Goal: Task Accomplishment & Management: Manage account settings

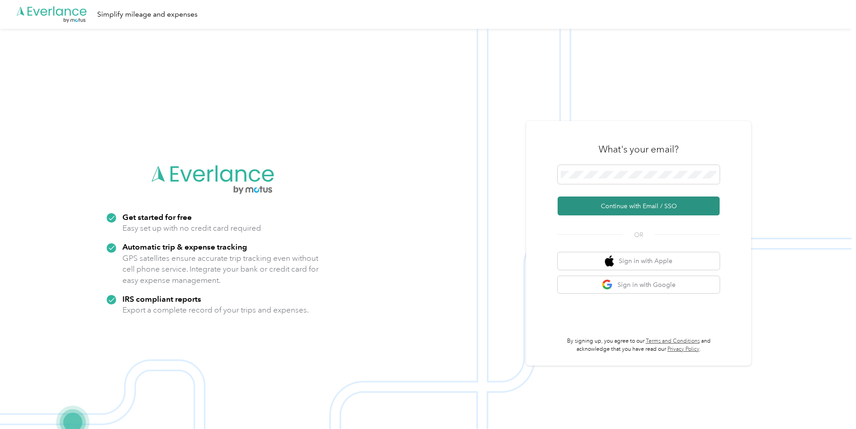
click at [621, 203] on button "Continue with Email / SSO" at bounding box center [638, 206] width 162 height 19
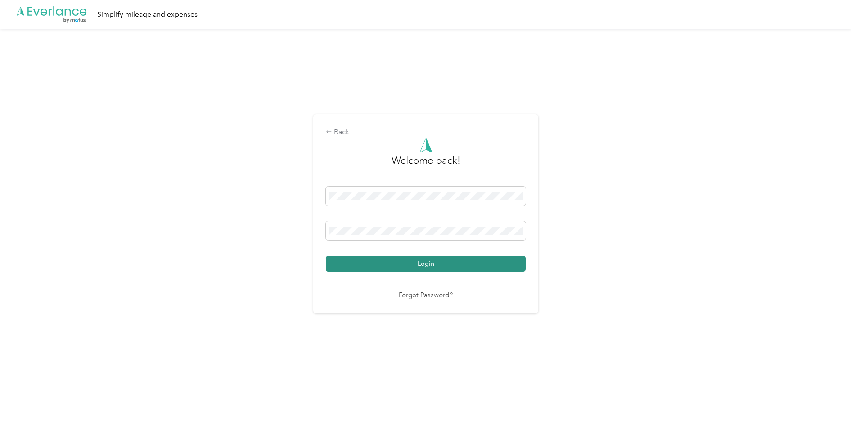
click at [422, 263] on button "Login" at bounding box center [426, 264] width 200 height 16
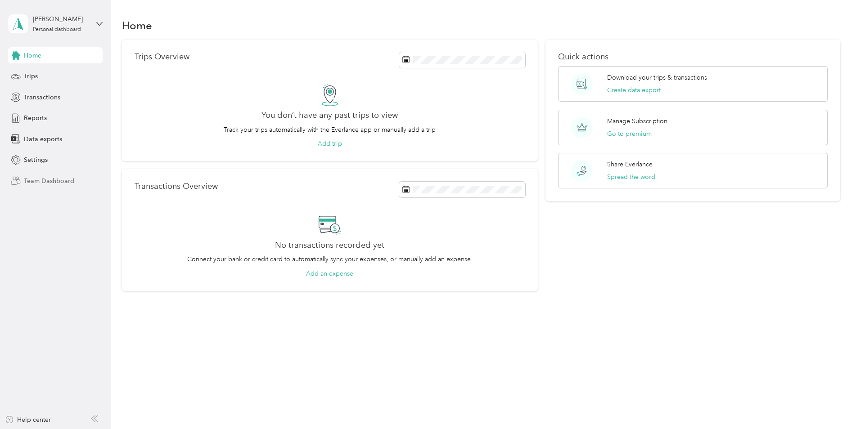
click at [51, 181] on span "Team Dashboard" at bounding box center [49, 180] width 50 height 9
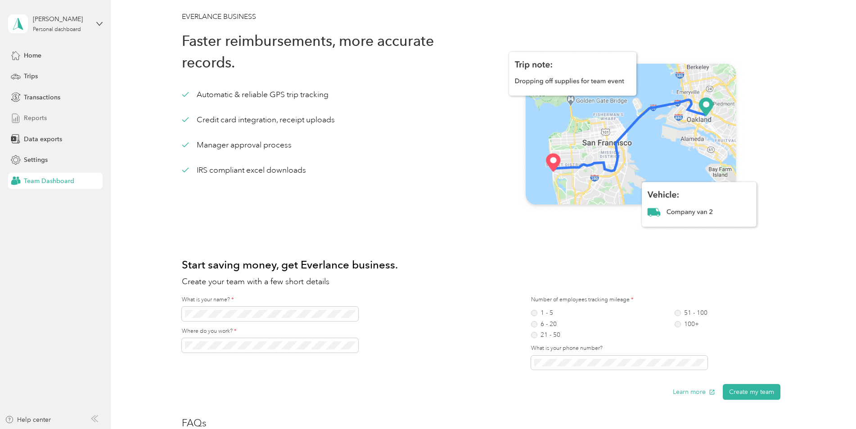
click at [31, 116] on span "Reports" at bounding box center [35, 117] width 23 height 9
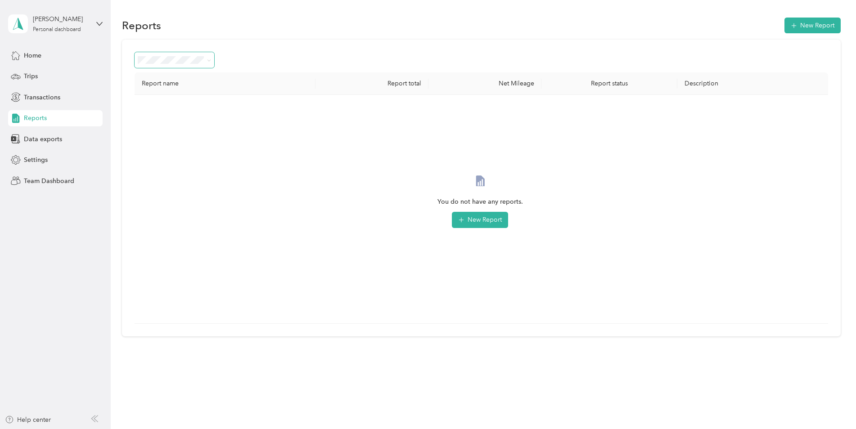
click at [210, 58] on icon at bounding box center [209, 60] width 4 height 4
click at [211, 57] on span at bounding box center [209, 60] width 4 height 8
click at [31, 54] on span "Home" at bounding box center [33, 55] width 18 height 9
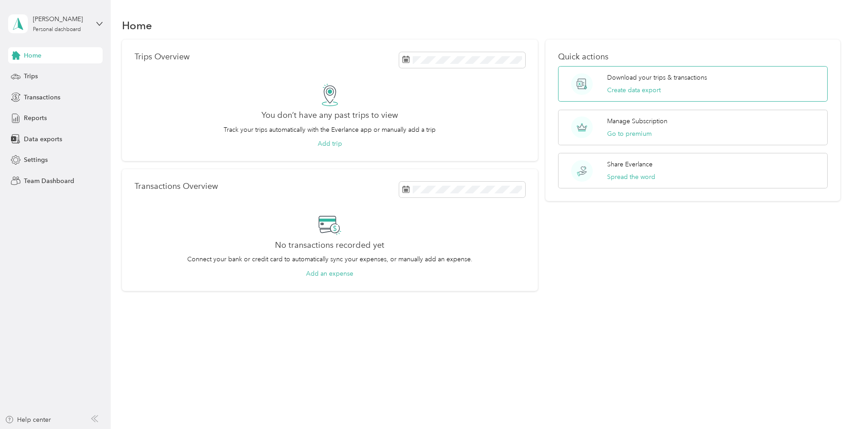
click at [639, 76] on p "Download your trips & transactions" at bounding box center [657, 77] width 100 height 9
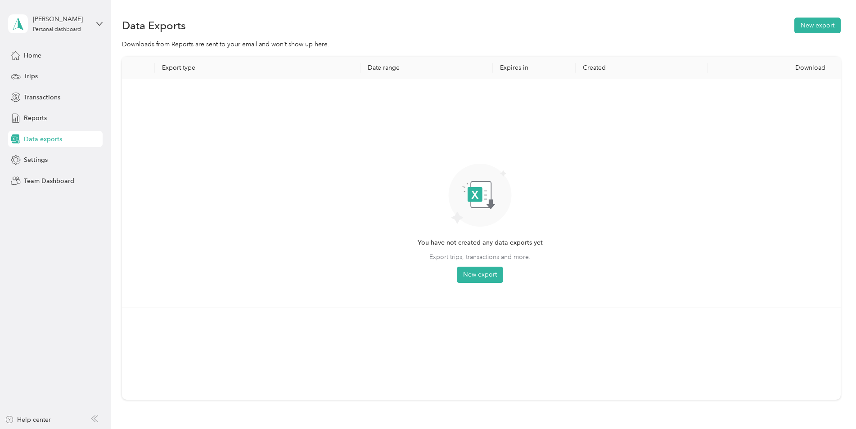
click at [390, 64] on th "Date range" at bounding box center [426, 68] width 132 height 22
click at [433, 67] on th "Date range" at bounding box center [426, 68] width 132 height 22
click at [178, 67] on th "Export type" at bounding box center [257, 68] width 205 height 22
click at [205, 61] on th "Export type" at bounding box center [257, 68] width 205 height 22
click at [470, 272] on button "New export" at bounding box center [480, 275] width 46 height 16
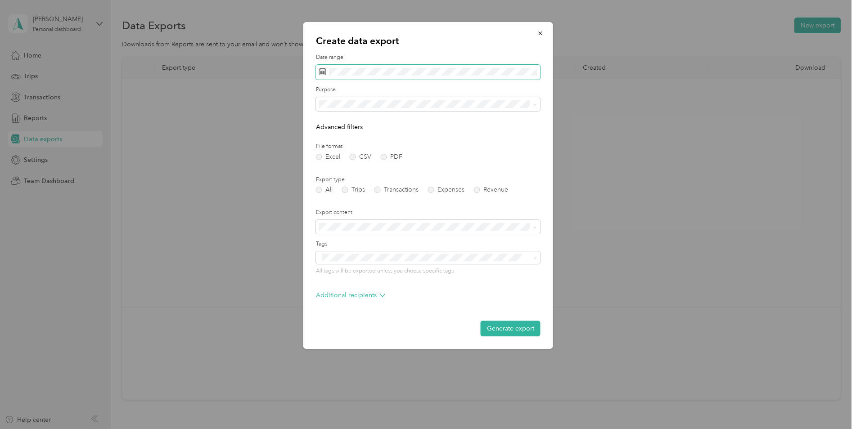
click at [319, 68] on icon at bounding box center [322, 71] width 7 height 7
click at [328, 68] on span at bounding box center [428, 72] width 224 height 15
click at [328, 121] on icon at bounding box center [331, 123] width 9 height 9
click at [331, 122] on icon at bounding box center [331, 123] width 9 height 9
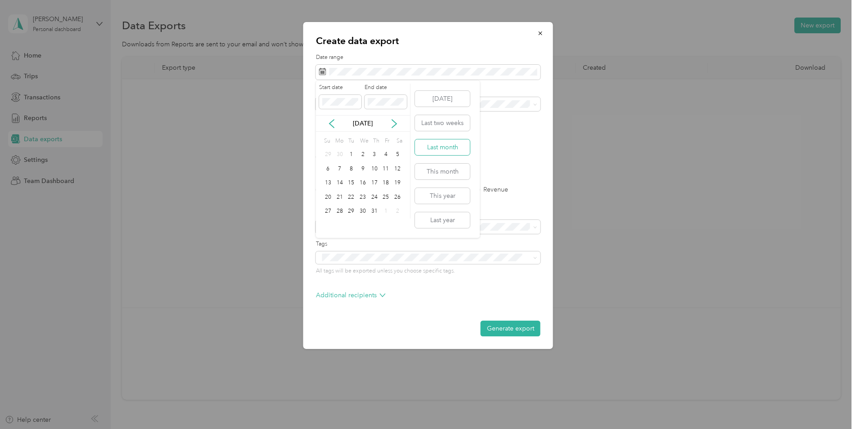
click at [454, 144] on button "Last month" at bounding box center [442, 147] width 55 height 16
click at [344, 188] on label "Trips" at bounding box center [353, 190] width 23 height 6
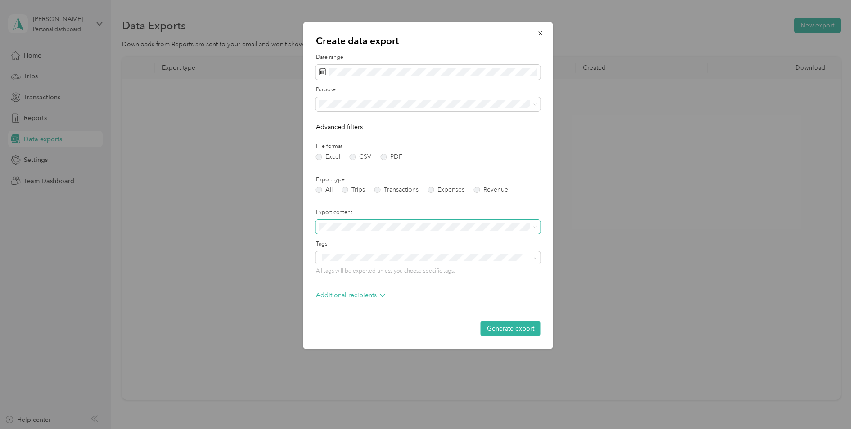
click at [534, 227] on icon at bounding box center [535, 227] width 4 height 4
click at [533, 226] on icon at bounding box center [535, 227] width 4 height 4
click at [538, 256] on span at bounding box center [428, 257] width 224 height 13
click at [536, 103] on icon at bounding box center [535, 105] width 4 height 4
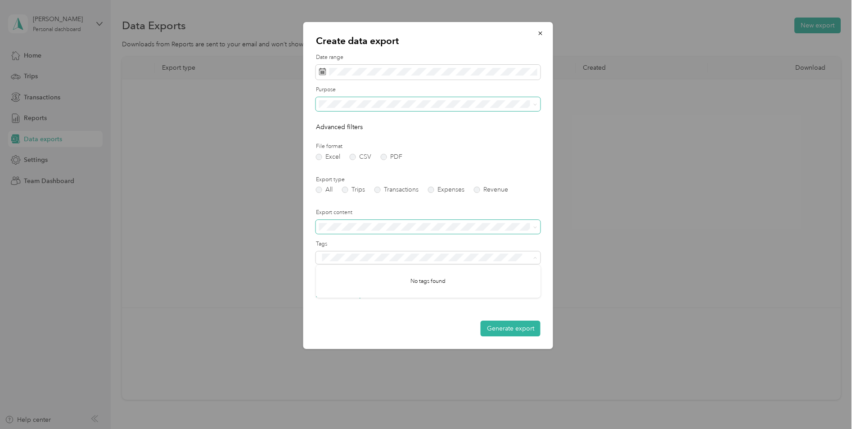
click at [327, 134] on div "Work" at bounding box center [428, 134] width 212 height 9
click at [508, 330] on button "Generate export" at bounding box center [510, 329] width 60 height 16
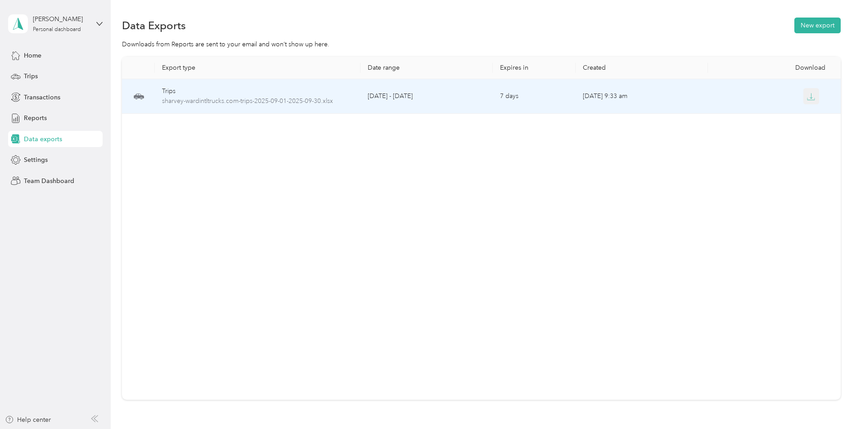
click at [810, 97] on icon "button" at bounding box center [811, 97] width 8 height 8
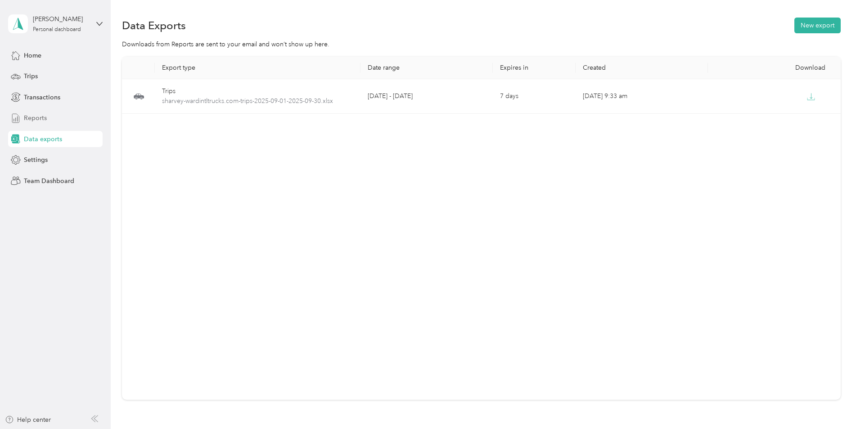
click at [37, 118] on span "Reports" at bounding box center [35, 117] width 23 height 9
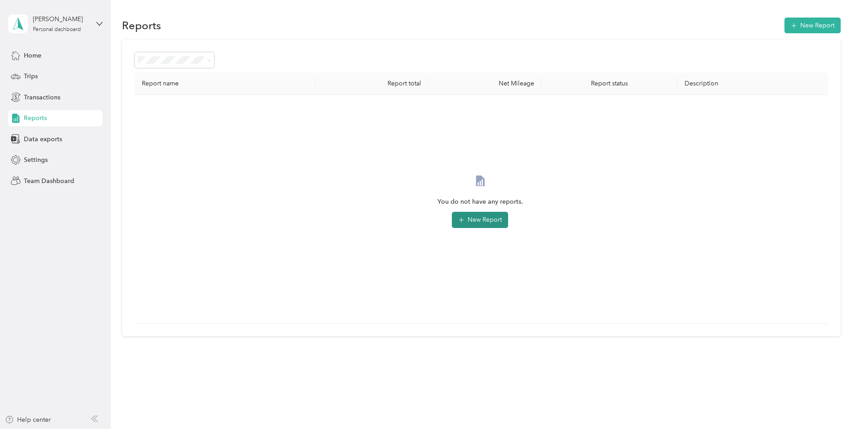
click at [476, 220] on button "New Report" at bounding box center [480, 220] width 56 height 16
click at [209, 58] on icon at bounding box center [209, 60] width 4 height 4
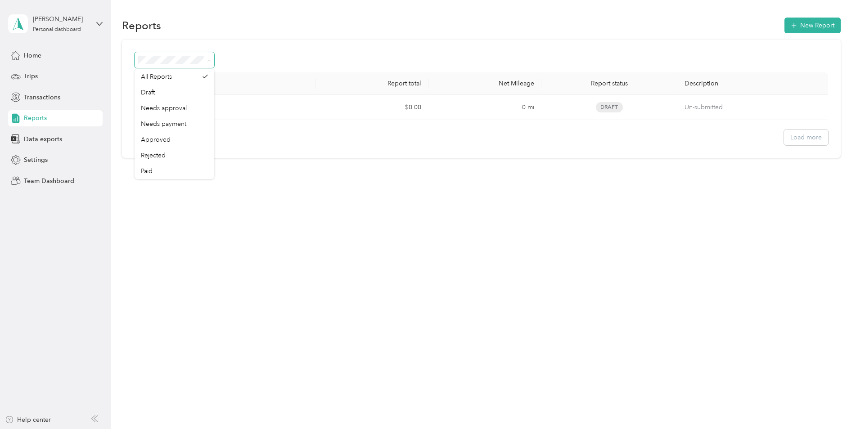
click at [209, 58] on span at bounding box center [209, 60] width 4 height 8
click at [26, 77] on span "Trips" at bounding box center [31, 76] width 14 height 9
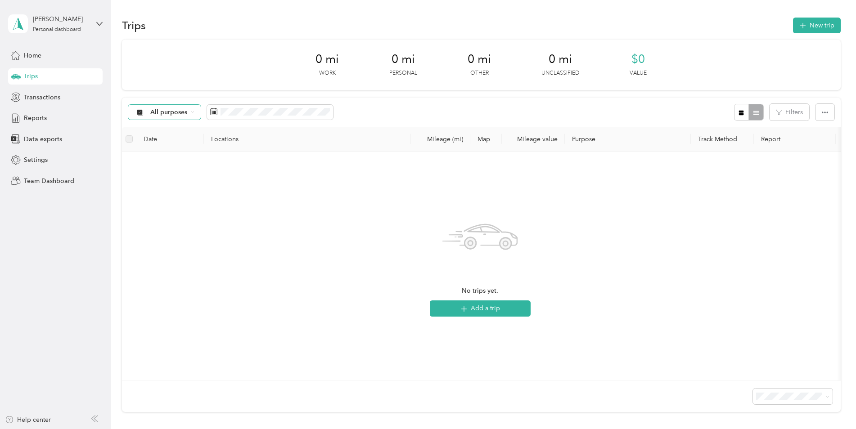
click at [195, 109] on div "All purposes" at bounding box center [164, 112] width 73 height 15
click at [161, 158] on span "Work" at bounding box center [172, 154] width 44 height 9
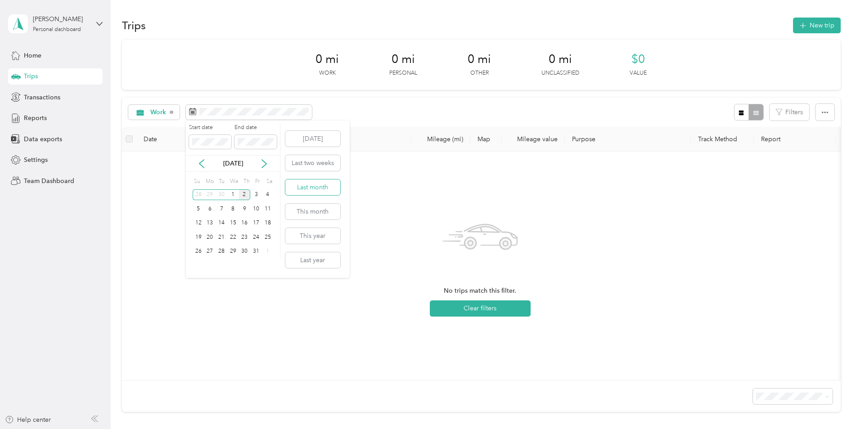
click at [316, 187] on button "Last month" at bounding box center [312, 187] width 55 height 16
click at [739, 112] on icon "button" at bounding box center [741, 112] width 5 height 5
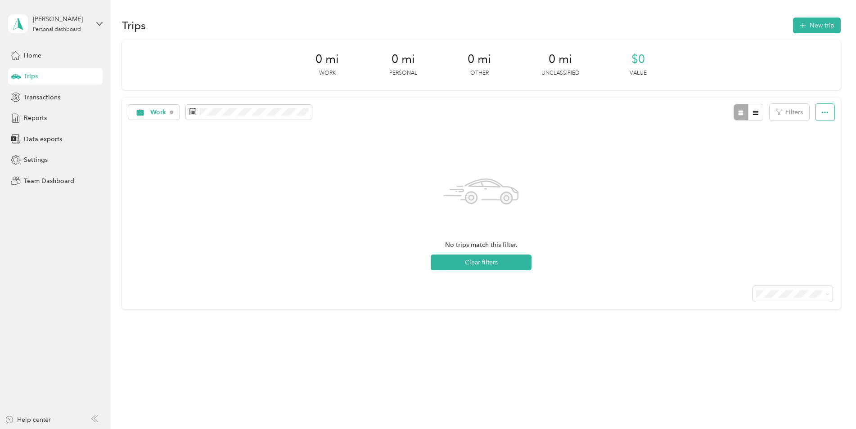
click at [822, 112] on icon "button" at bounding box center [824, 112] width 6 height 6
click at [806, 142] on span "Export" at bounding box center [809, 145] width 19 height 8
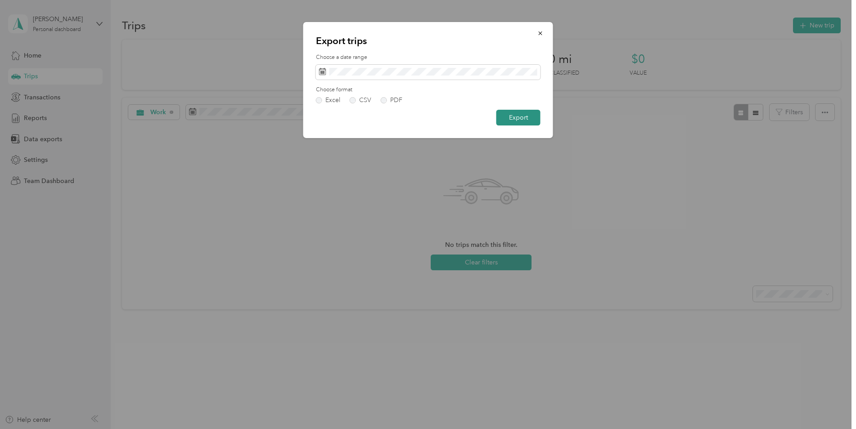
click at [520, 118] on button "Export" at bounding box center [518, 118] width 44 height 16
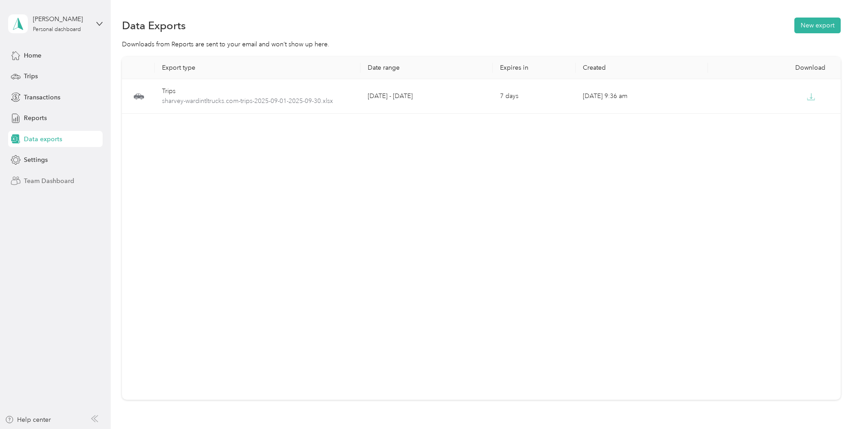
click at [50, 178] on span "Team Dashboard" at bounding box center [49, 180] width 50 height 9
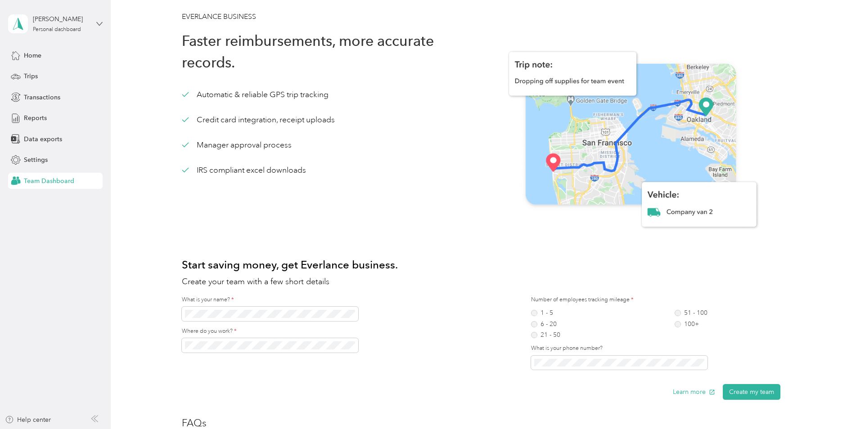
click at [98, 22] on icon at bounding box center [99, 24] width 6 height 6
click at [26, 55] on span "Home" at bounding box center [33, 55] width 18 height 9
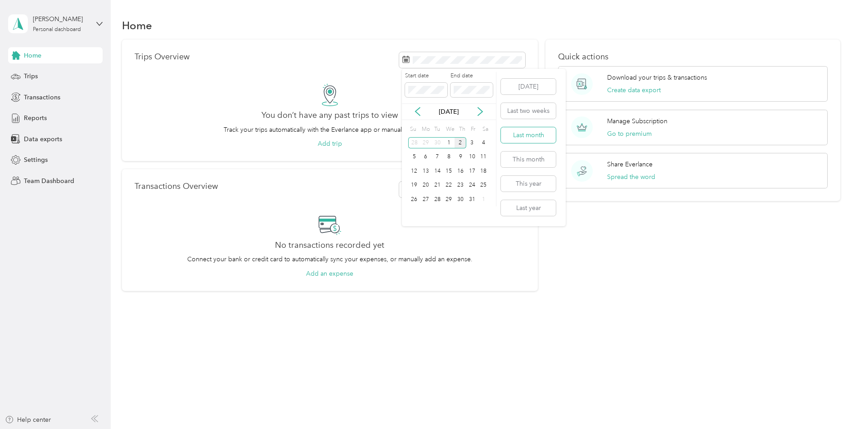
click at [530, 134] on button "Last month" at bounding box center [528, 135] width 55 height 16
click at [636, 77] on p "Download your trips & transactions" at bounding box center [657, 77] width 100 height 9
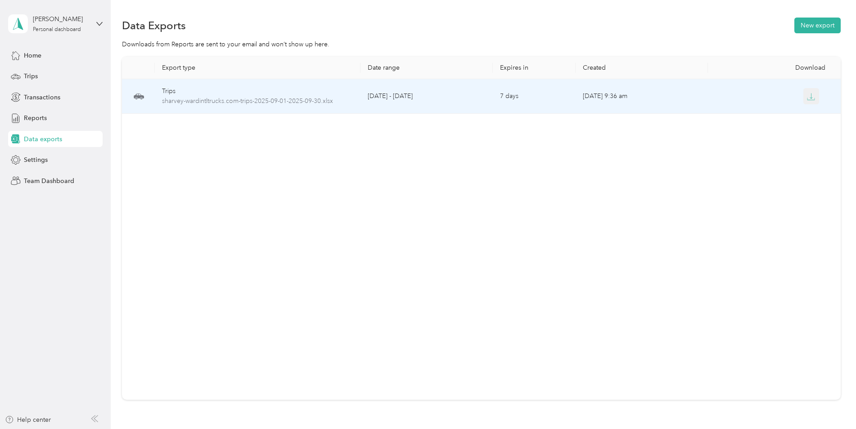
click at [809, 96] on icon "button" at bounding box center [811, 97] width 8 height 8
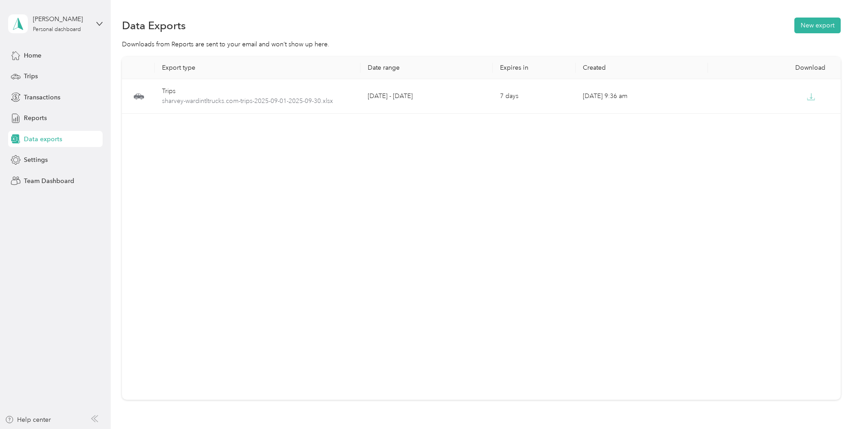
click at [438, 20] on div "Data Exports New export" at bounding box center [481, 25] width 718 height 19
click at [31, 116] on span "Reports" at bounding box center [35, 117] width 23 height 9
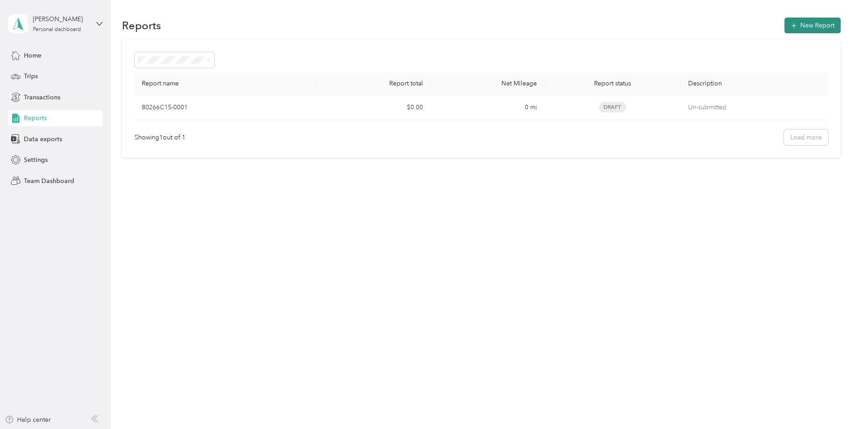
click at [816, 23] on button "New Report" at bounding box center [812, 26] width 56 height 16
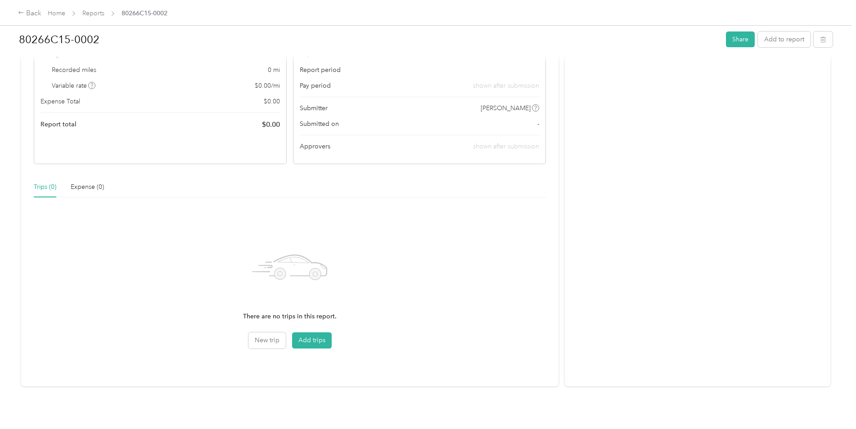
scroll to position [101, 0]
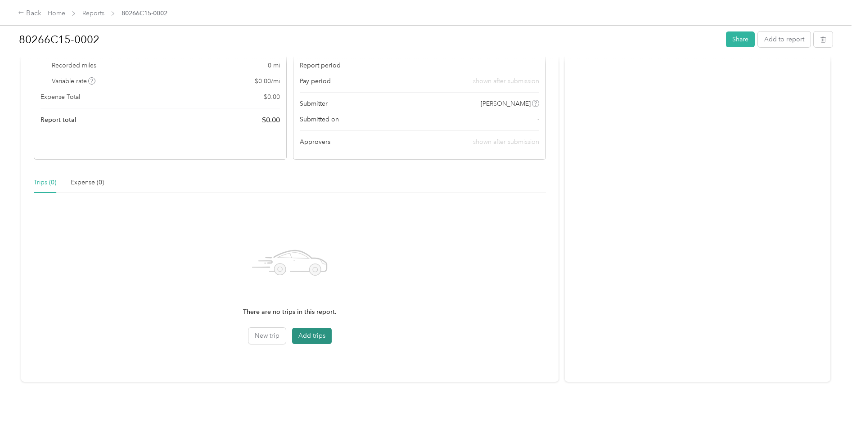
click at [310, 330] on button "Add trips" at bounding box center [312, 336] width 40 height 16
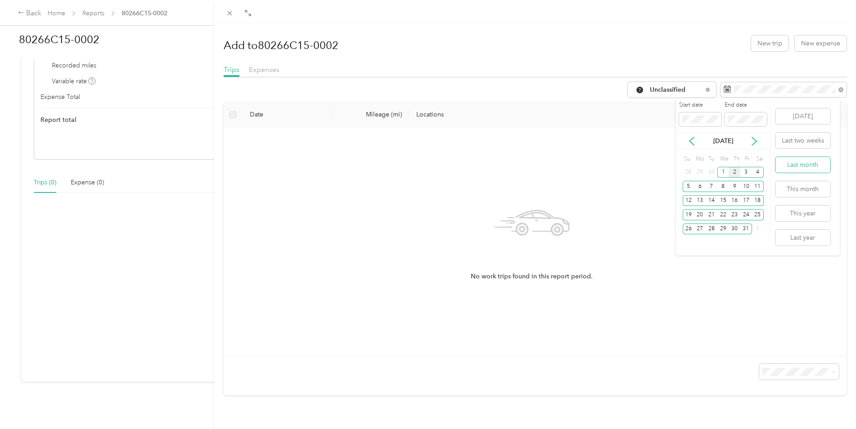
click at [805, 161] on button "Last month" at bounding box center [802, 165] width 55 height 16
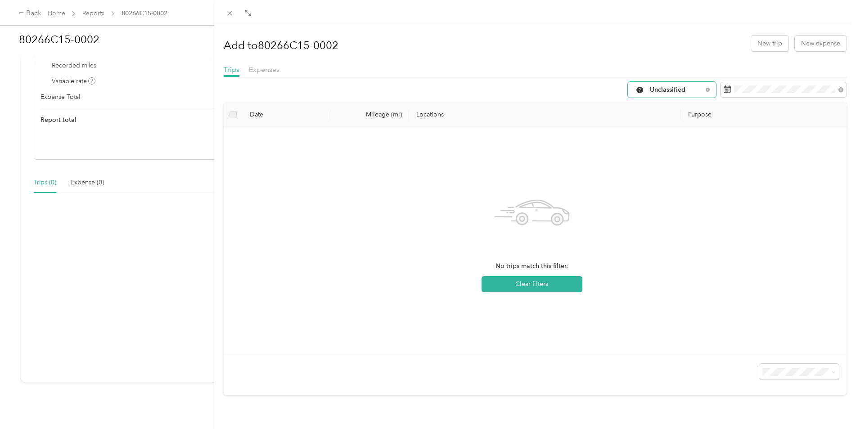
click at [693, 87] on span "Unclassified" at bounding box center [676, 90] width 53 height 6
click at [650, 139] on li "Work" at bounding box center [665, 133] width 88 height 16
click at [267, 69] on span "Expenses" at bounding box center [264, 69] width 31 height 9
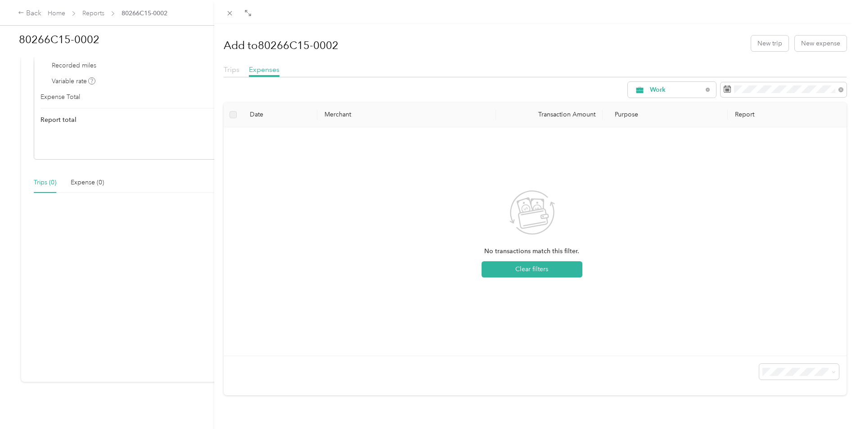
click at [229, 69] on span "Trips" at bounding box center [232, 69] width 16 height 9
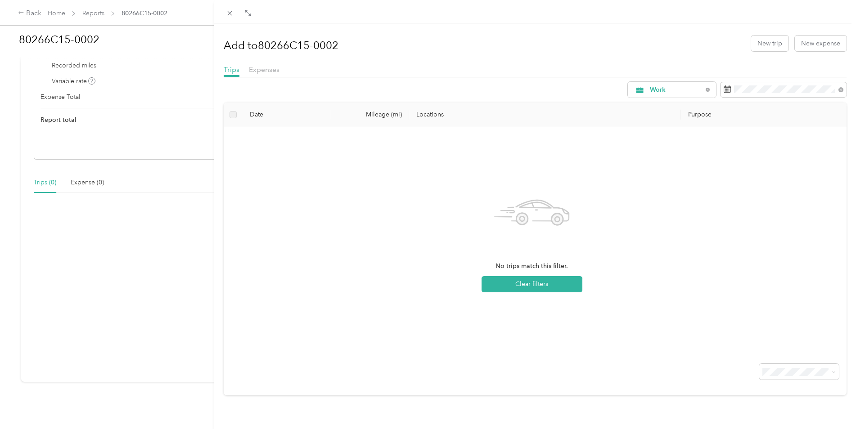
click at [58, 11] on div "Add to 80266C15-0002 New trip New expense Trips Expenses Work Date Mileage (mi)…" at bounding box center [428, 214] width 856 height 429
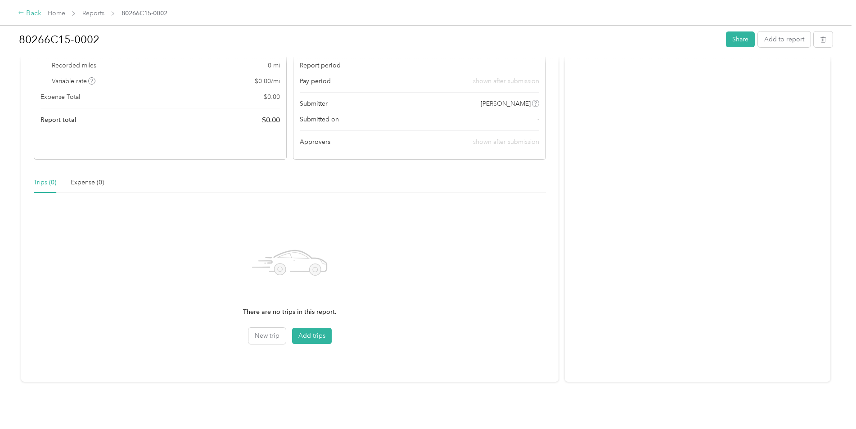
click at [36, 12] on div "Back" at bounding box center [29, 13] width 23 height 11
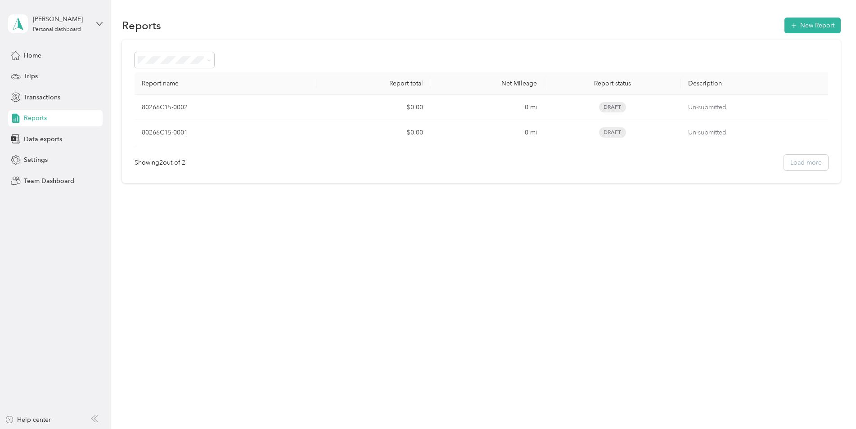
drag, startPoint x: 579, startPoint y: 104, endPoint x: 776, endPoint y: 237, distance: 237.5
click at [776, 237] on div "Reports New Report Report name Report total Net Mileage Report status Descripti…" at bounding box center [481, 214] width 740 height 429
click at [34, 134] on span "Data exports" at bounding box center [43, 138] width 38 height 9
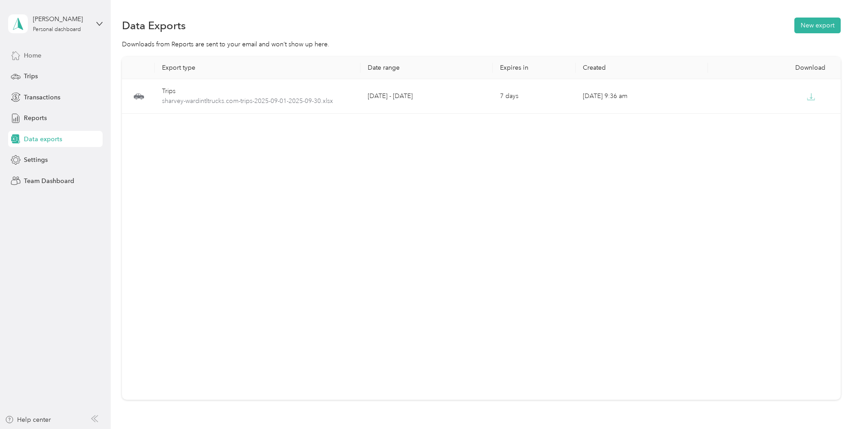
click at [19, 53] on icon at bounding box center [16, 55] width 10 height 10
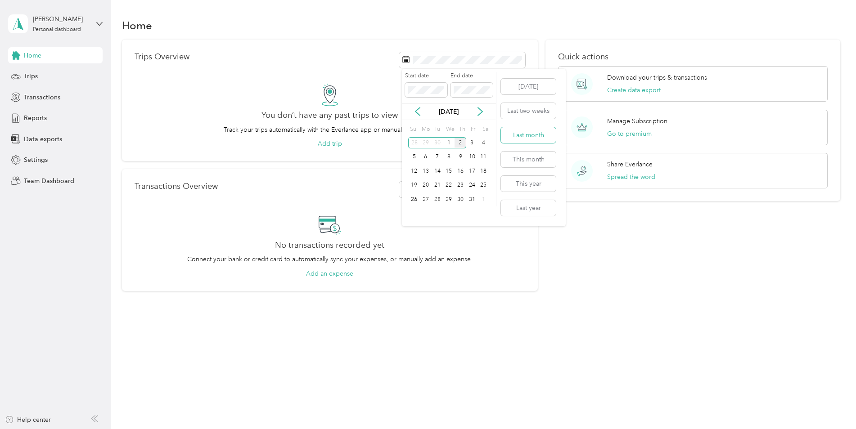
click at [531, 134] on button "Last month" at bounding box center [528, 135] width 55 height 16
click at [34, 157] on span "Settings" at bounding box center [36, 159] width 24 height 9
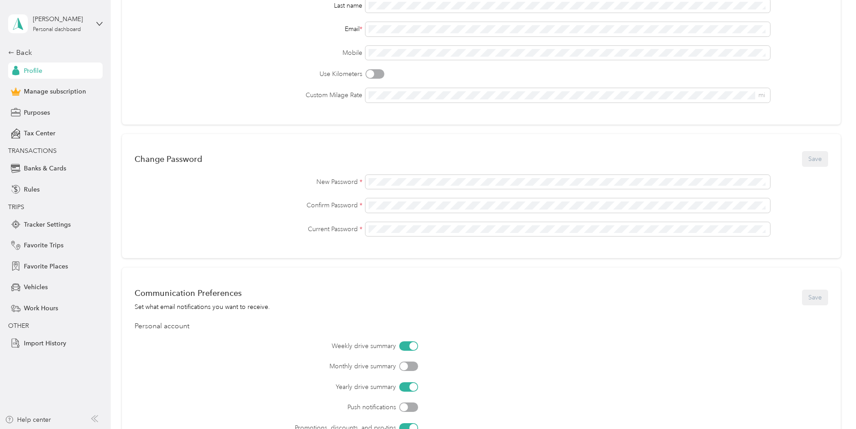
scroll to position [135, 0]
click at [394, 88] on span "mi" at bounding box center [567, 92] width 404 height 14
click at [395, 87] on span "mi" at bounding box center [567, 92] width 404 height 14
click at [345, 93] on div "Custom Milage Rate mi" at bounding box center [480, 92] width 693 height 14
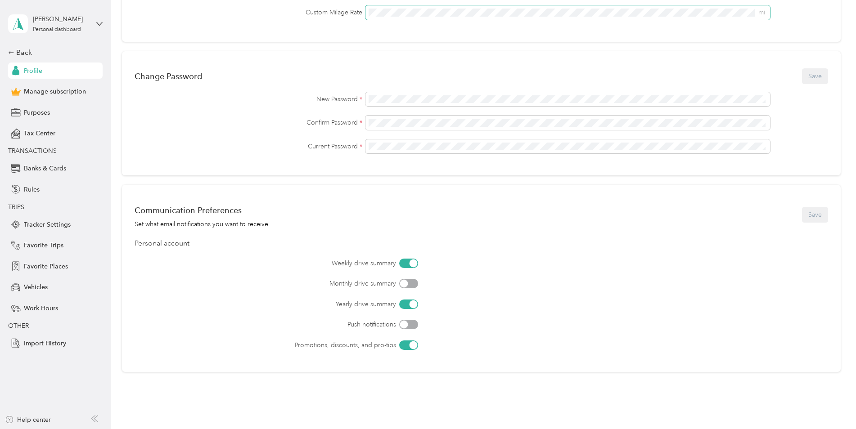
scroll to position [260, 0]
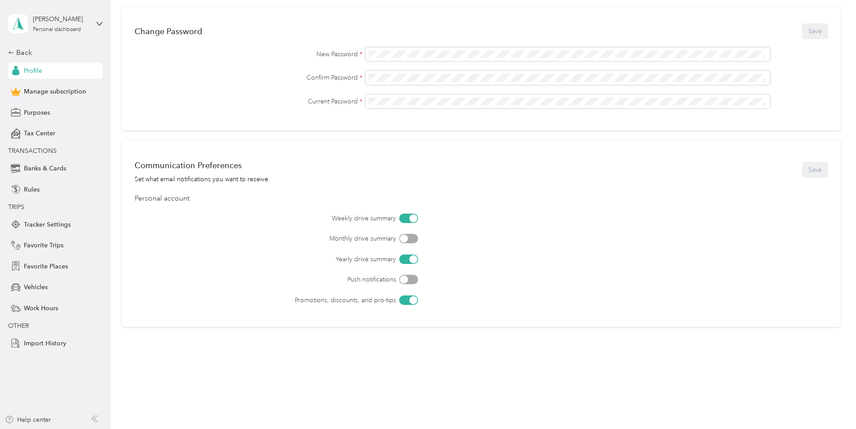
click at [413, 235] on div at bounding box center [408, 238] width 19 height 9
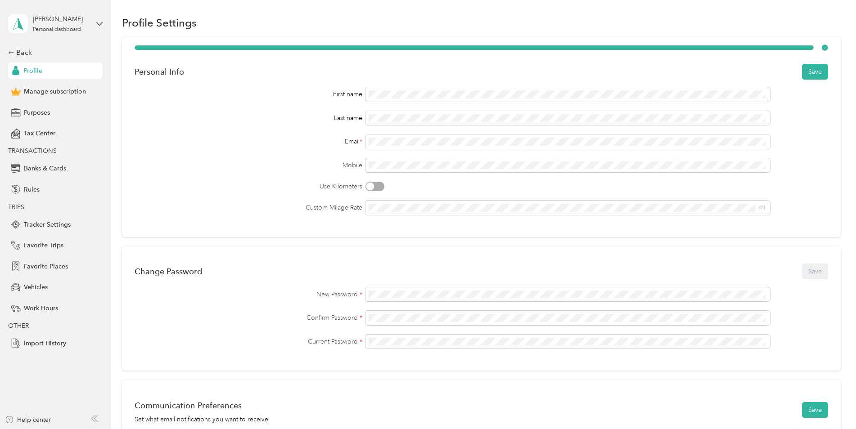
scroll to position [0, 0]
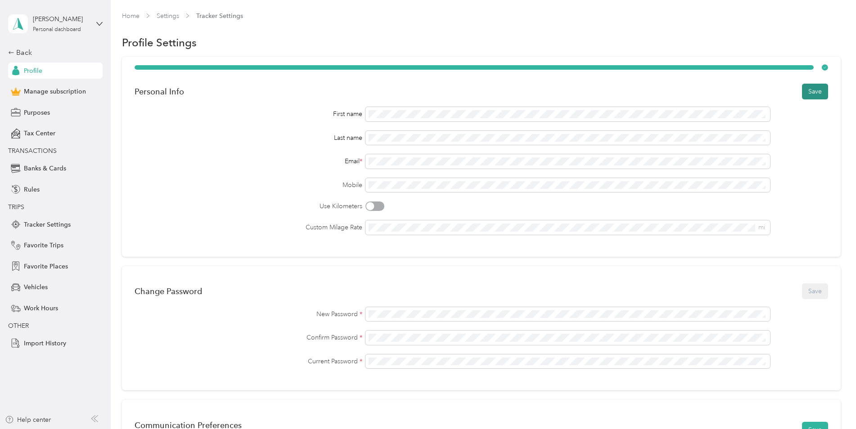
click at [815, 84] on button "Save" at bounding box center [815, 92] width 26 height 16
click at [18, 51] on div "Back" at bounding box center [53, 52] width 90 height 11
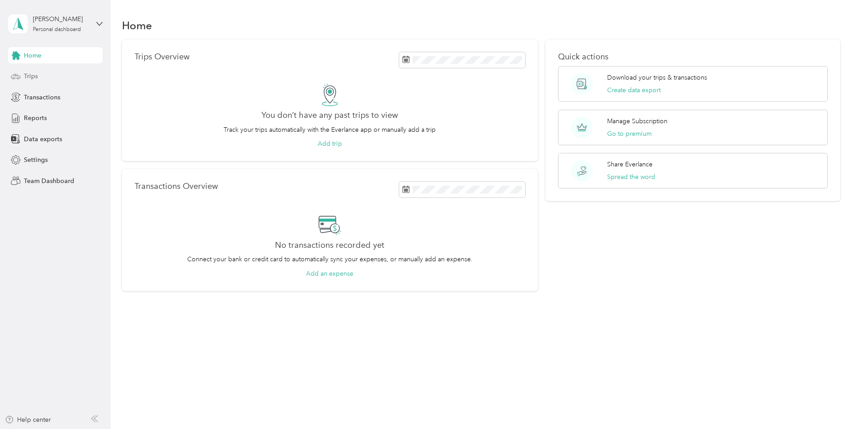
click at [31, 77] on span "Trips" at bounding box center [31, 76] width 14 height 9
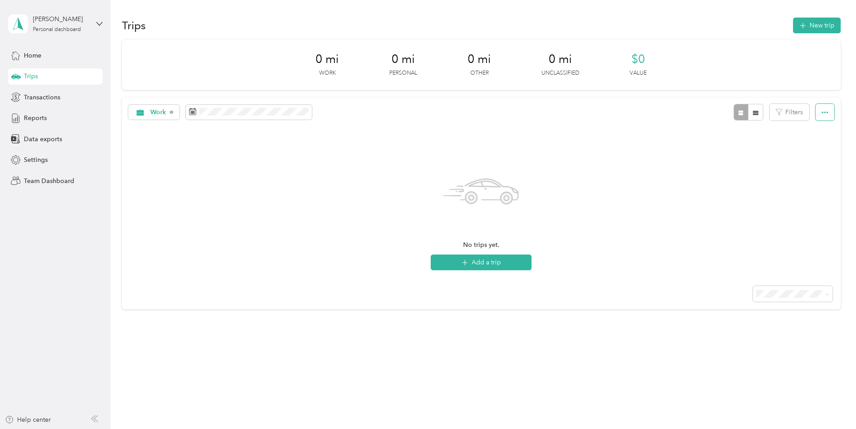
click at [826, 112] on button "button" at bounding box center [824, 112] width 19 height 17
click at [810, 130] on div "Select all" at bounding box center [812, 129] width 25 height 9
click at [752, 111] on icon "button" at bounding box center [755, 113] width 6 height 6
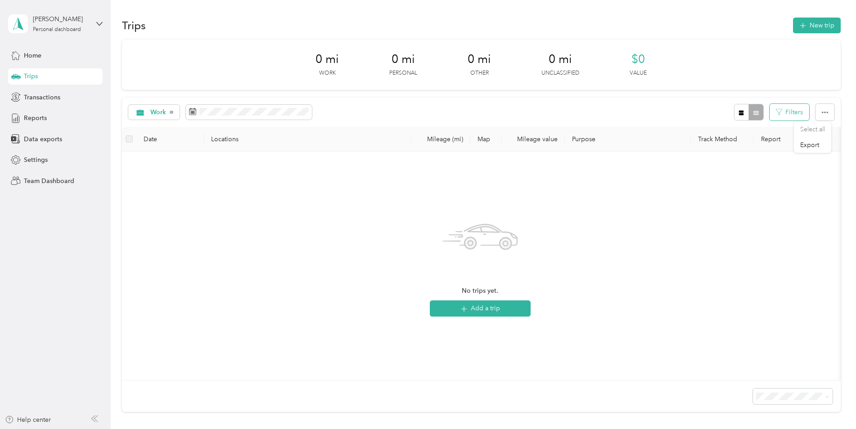
click at [784, 112] on button "Filters" at bounding box center [789, 112] width 40 height 17
click at [599, 236] on div "No trips yet. Add a trip" at bounding box center [480, 266] width 702 height 214
click at [475, 309] on button "Add a trip" at bounding box center [480, 308] width 101 height 16
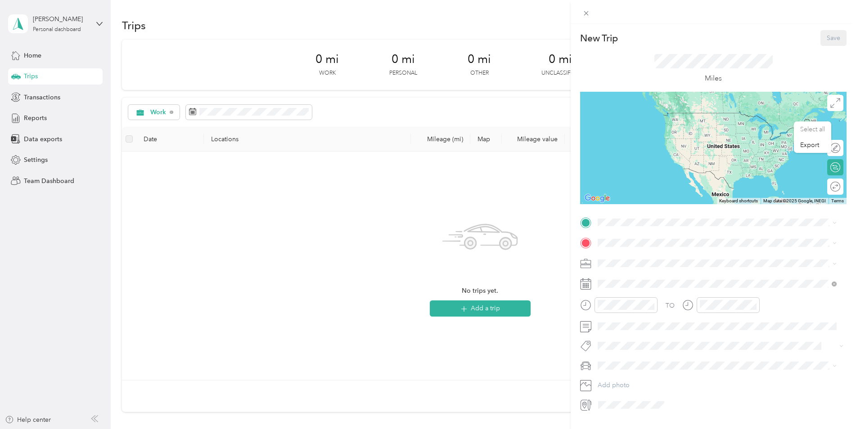
click at [317, 251] on div "New Trip Save This trip cannot be edited because it is either under review, app…" at bounding box center [428, 214] width 856 height 429
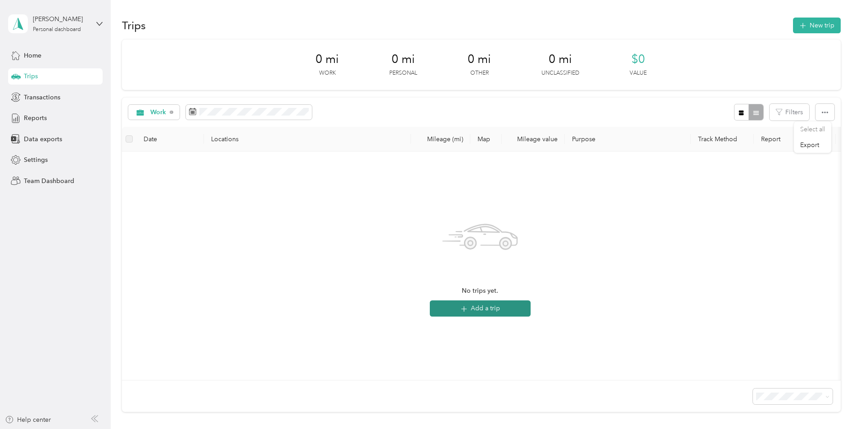
click at [469, 307] on button "Add a trip" at bounding box center [480, 308] width 101 height 16
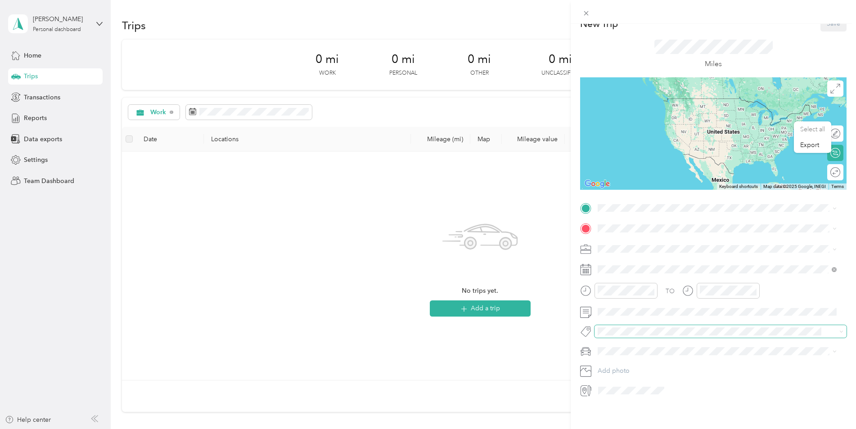
scroll to position [22, 0]
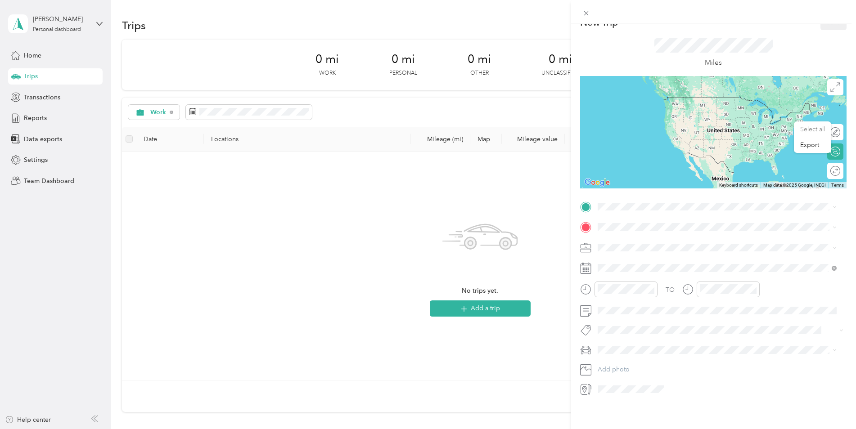
click at [338, 251] on div "New Trip Save This trip cannot be edited because it is either under review, app…" at bounding box center [428, 214] width 856 height 429
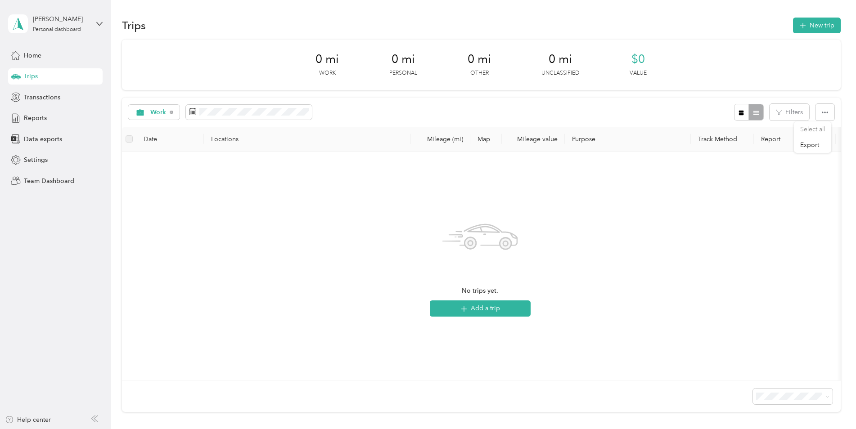
click at [148, 139] on th "Date" at bounding box center [169, 139] width 67 height 25
click at [132, 139] on label at bounding box center [129, 139] width 7 height 10
click at [769, 136] on th "Report" at bounding box center [794, 139] width 82 height 25
click at [438, 138] on th "Mileage (mi)" at bounding box center [440, 139] width 59 height 25
click at [33, 118] on span "Reports" at bounding box center [35, 117] width 23 height 9
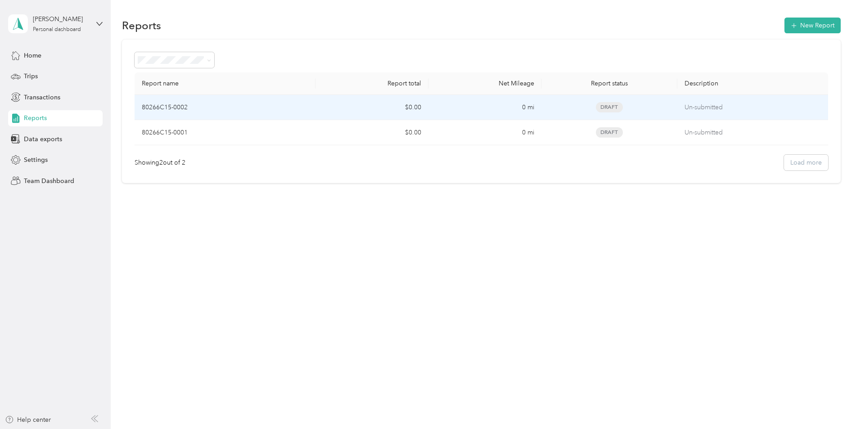
drag, startPoint x: 141, startPoint y: 103, endPoint x: 654, endPoint y: 370, distance: 578.4
click at [655, 370] on div "Reports New Report Report name Report total Net Mileage Report status Descripti…" at bounding box center [481, 214] width 740 height 429
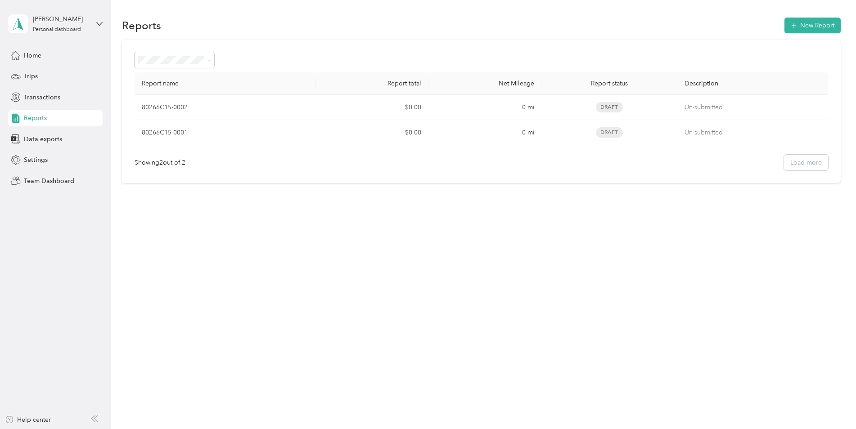
click at [275, 81] on th "Report name" at bounding box center [224, 83] width 181 height 22
click at [54, 181] on span "Team Dashboard" at bounding box center [49, 180] width 50 height 9
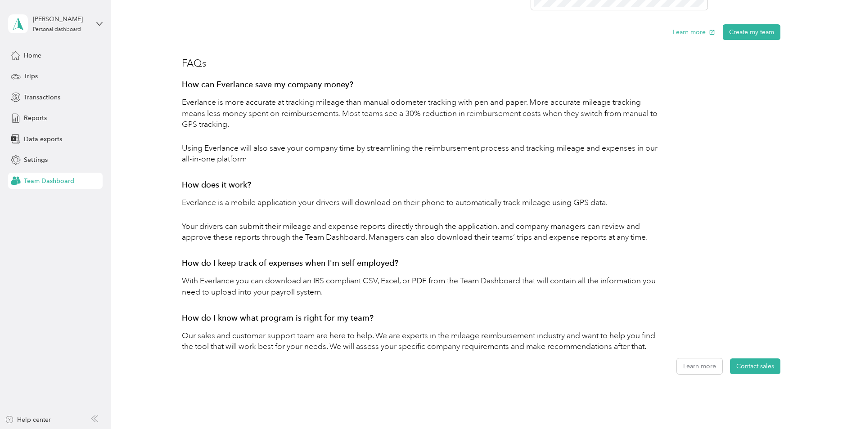
scroll to position [402, 0]
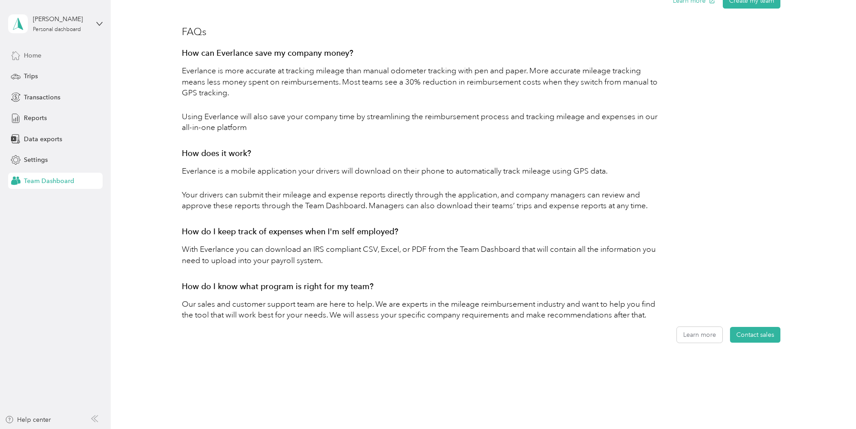
click at [32, 56] on span "Home" at bounding box center [33, 55] width 18 height 9
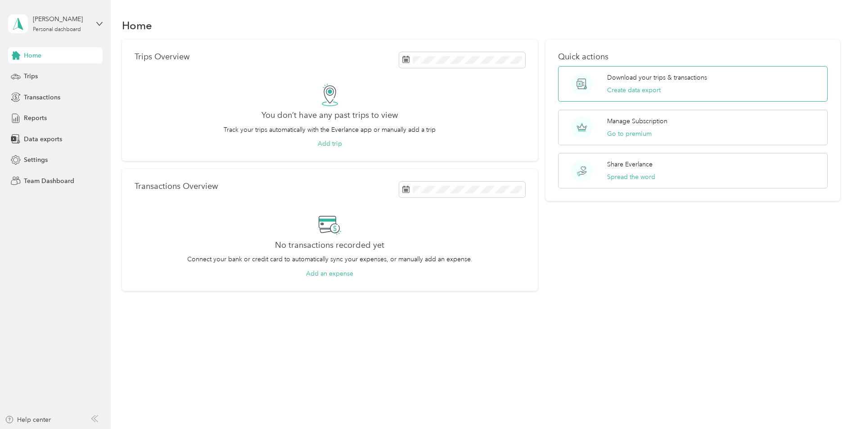
click at [584, 82] on circle at bounding box center [582, 84] width 22 height 22
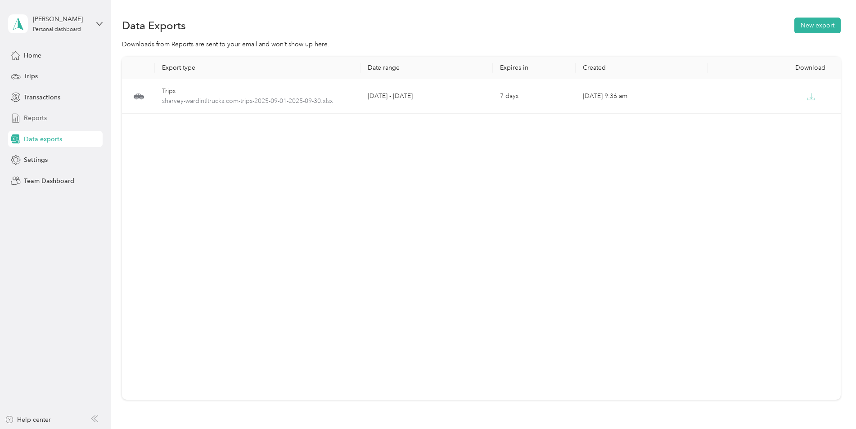
click at [34, 117] on span "Reports" at bounding box center [35, 117] width 23 height 9
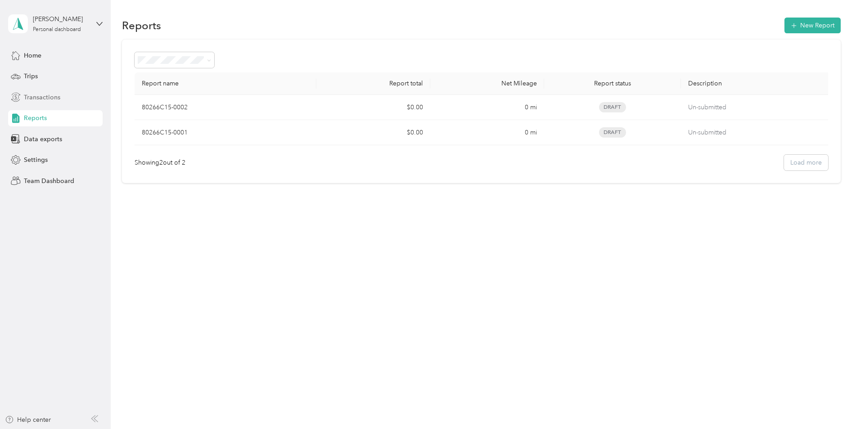
click at [36, 95] on span "Transactions" at bounding box center [42, 97] width 36 height 9
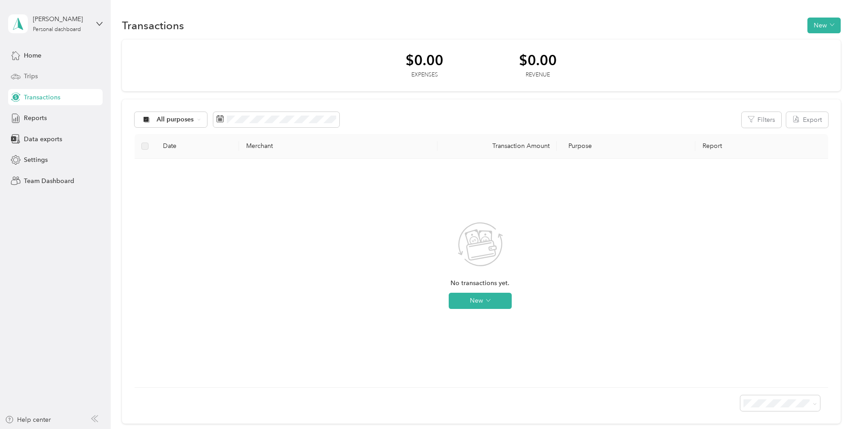
click at [37, 71] on div "Trips" at bounding box center [55, 76] width 94 height 16
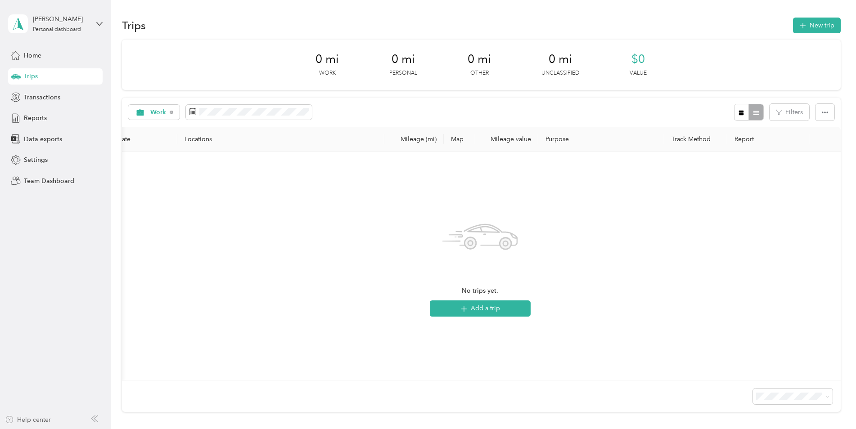
click at [22, 418] on div "Help center" at bounding box center [28, 419] width 46 height 9
click at [35, 115] on span "Reports" at bounding box center [35, 117] width 23 height 9
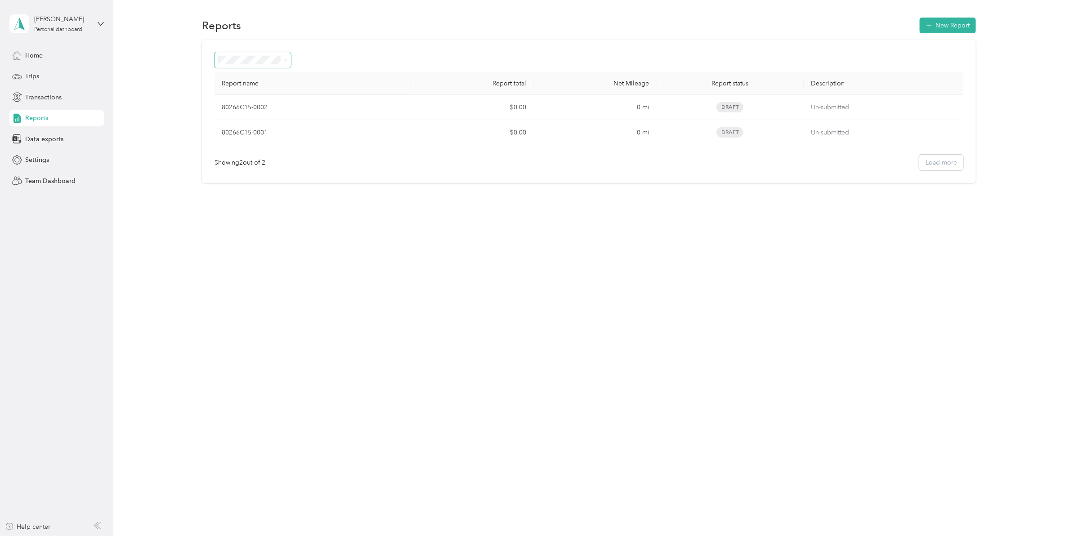
click at [285, 58] on icon at bounding box center [286, 60] width 4 height 4
click at [246, 123] on div "Needs payment" at bounding box center [253, 123] width 64 height 9
click at [283, 57] on span at bounding box center [284, 59] width 7 height 9
click at [284, 58] on icon at bounding box center [286, 60] width 4 height 4
click at [250, 107] on div "Needs approval" at bounding box center [253, 102] width 64 height 9
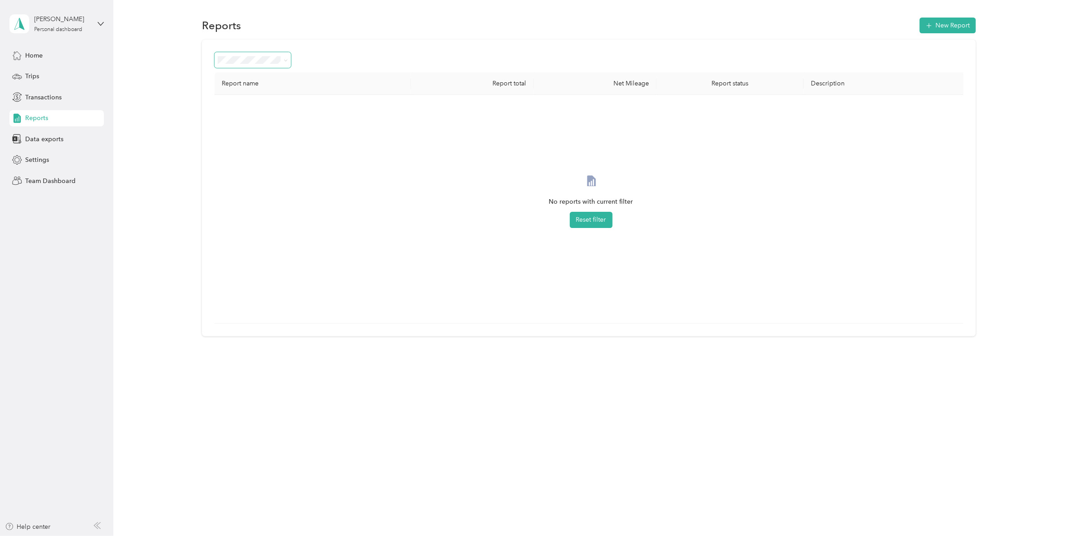
click at [284, 57] on span at bounding box center [284, 59] width 7 height 9
click at [284, 57] on span at bounding box center [286, 60] width 4 height 8
click at [286, 59] on icon at bounding box center [286, 60] width 4 height 4
click at [222, 92] on li "Draft" at bounding box center [253, 88] width 76 height 16
click at [855, 84] on th "Description" at bounding box center [886, 83] width 164 height 22
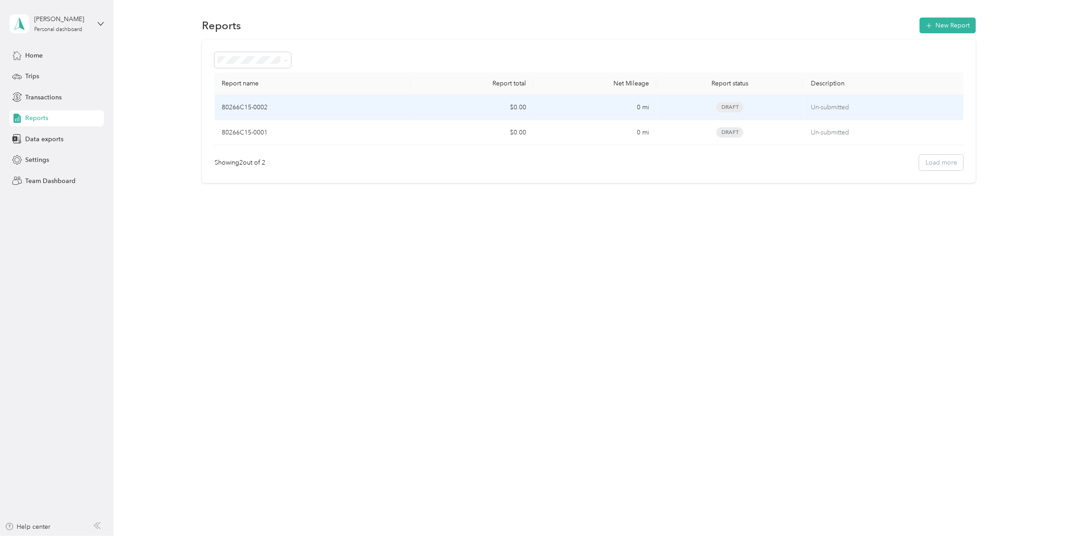
click at [251, 104] on p "80266C15-0002" at bounding box center [245, 108] width 46 height 10
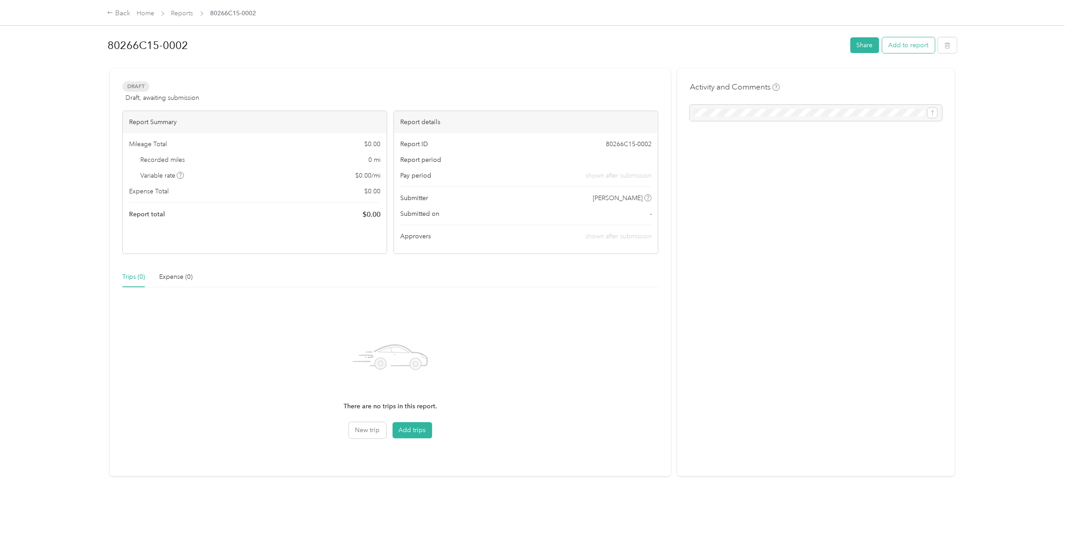
click at [855, 45] on button "Add to report" at bounding box center [909, 45] width 53 height 16
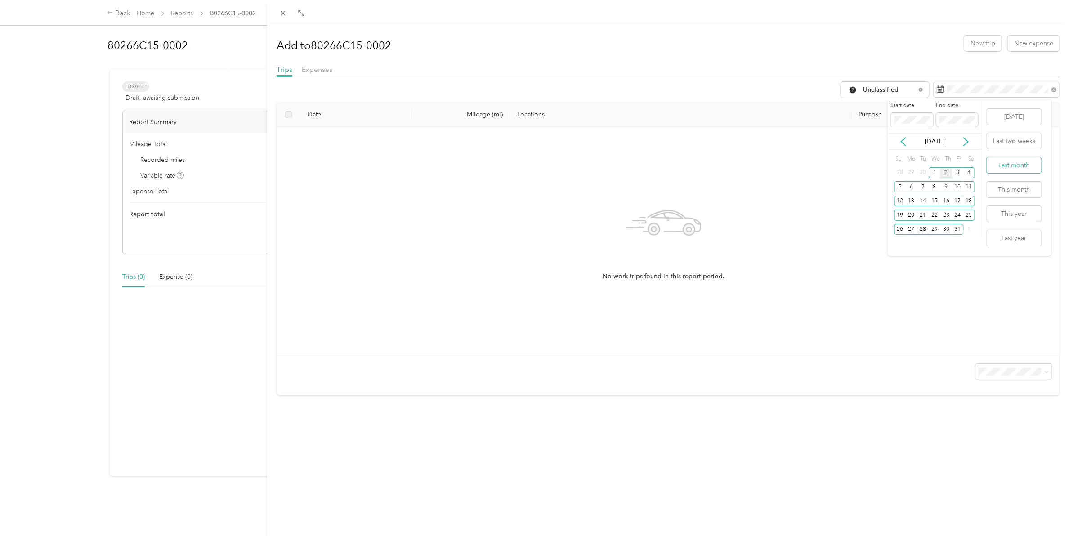
click at [855, 161] on button "Last month" at bounding box center [1014, 165] width 55 height 16
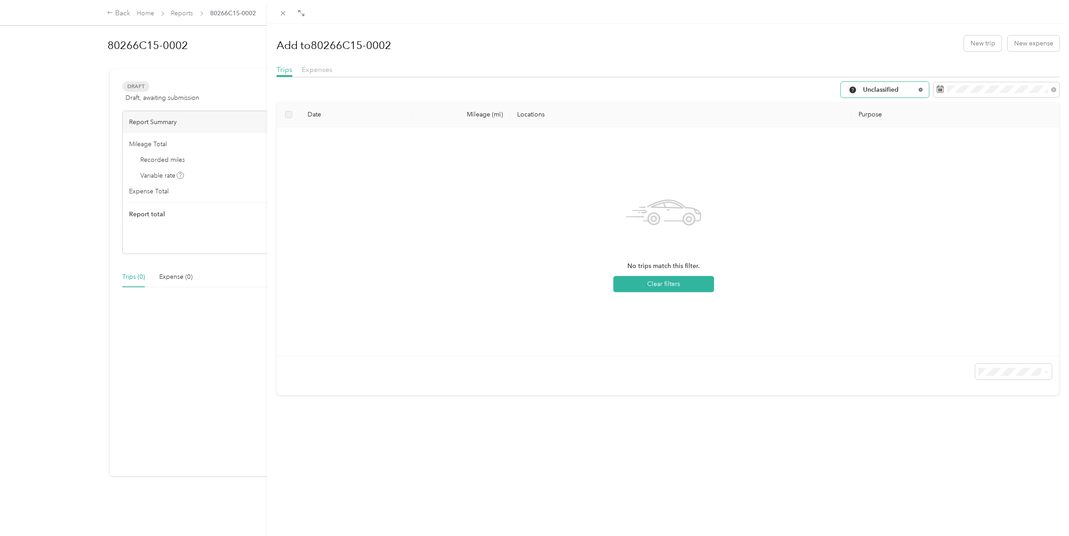
click at [855, 89] on icon at bounding box center [921, 90] width 4 height 4
click at [855, 136] on span "Work" at bounding box center [884, 134] width 59 height 9
click at [127, 278] on div "Add to 80266C15-0002 New trip New expense Trips Expenses Work Date Mileage (mi)…" at bounding box center [534, 268] width 1069 height 536
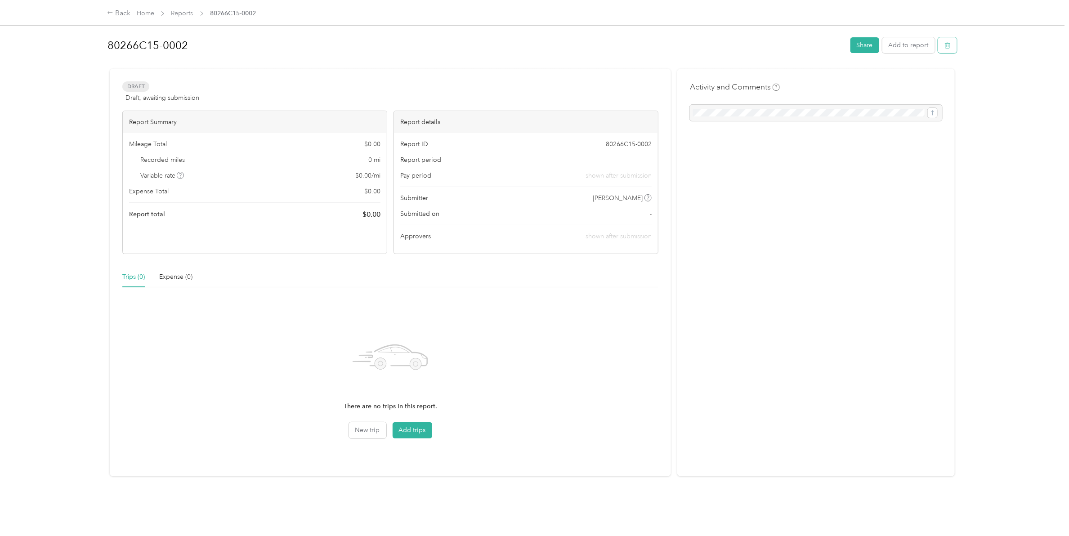
click at [855, 47] on icon "button" at bounding box center [948, 45] width 6 height 6
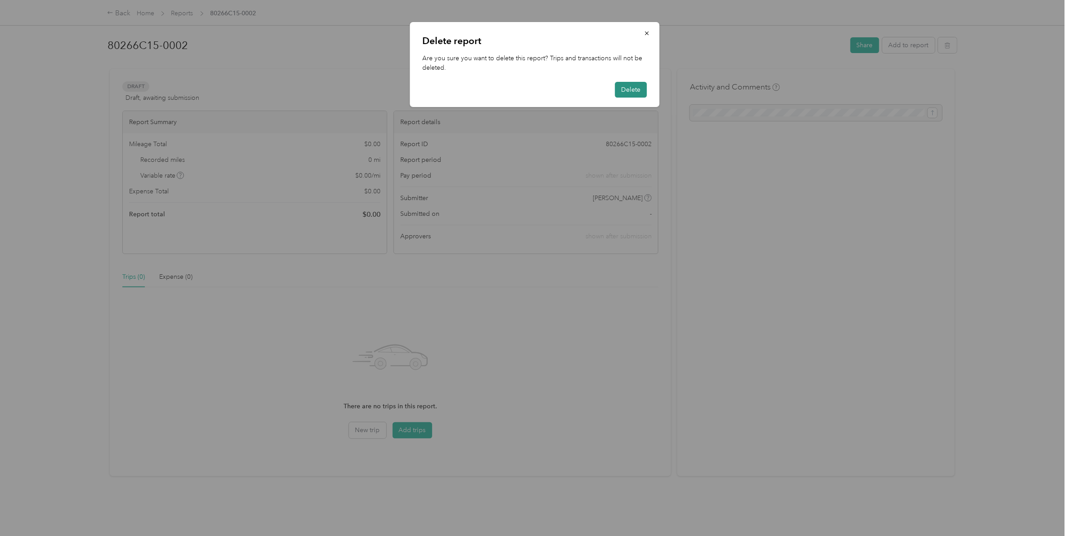
click at [624, 86] on button "Delete" at bounding box center [631, 90] width 32 height 16
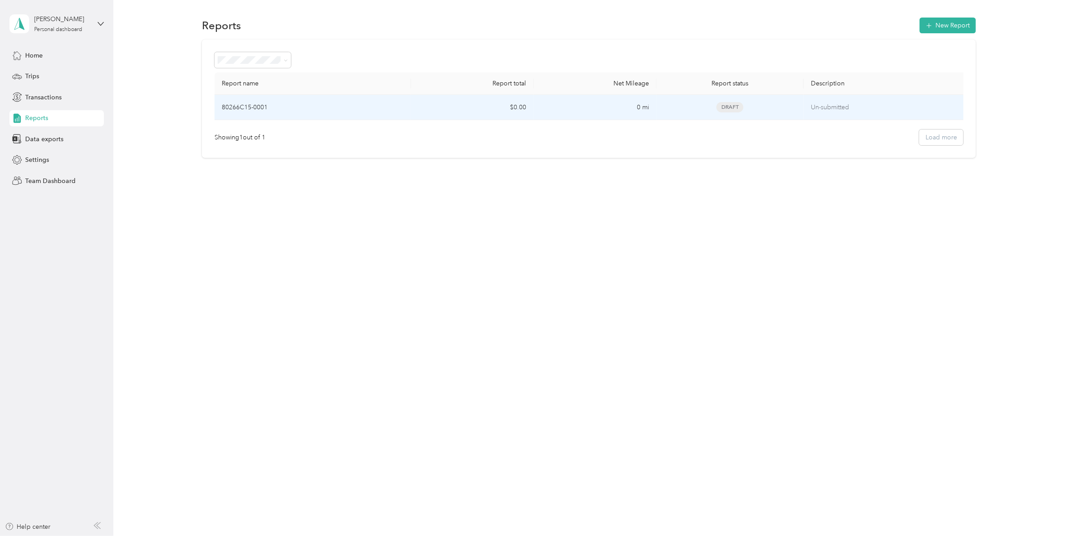
click at [248, 104] on p "80266C15-0001" at bounding box center [245, 108] width 46 height 10
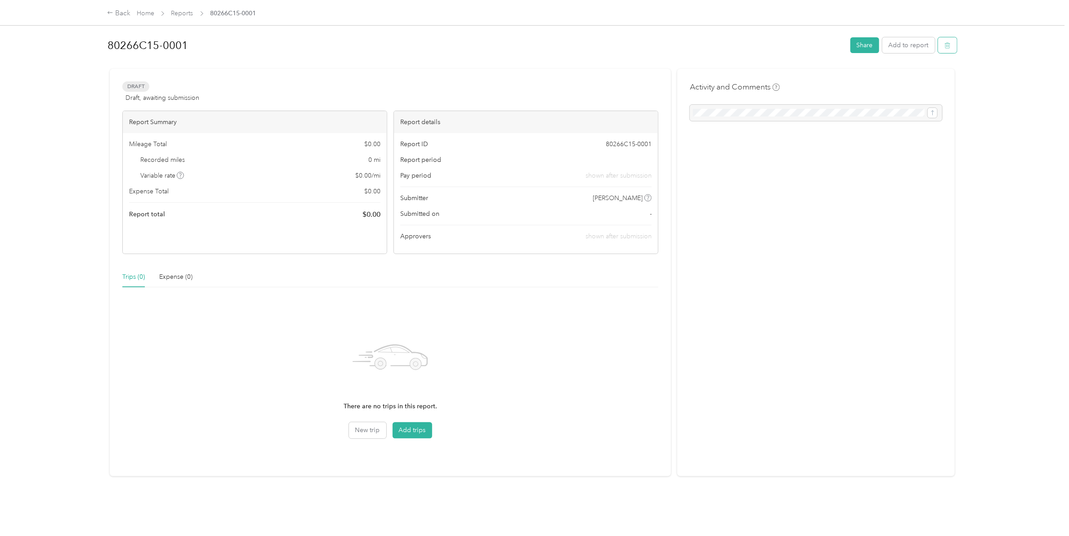
click at [855, 40] on button "button" at bounding box center [947, 45] width 19 height 16
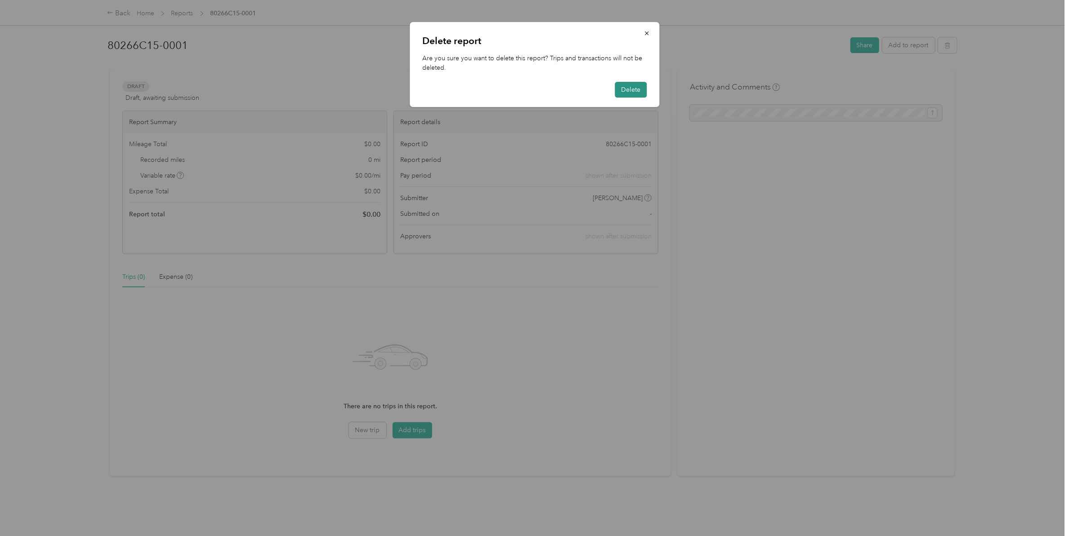
click at [631, 86] on button "Delete" at bounding box center [631, 90] width 32 height 16
